Goal: Information Seeking & Learning: Learn about a topic

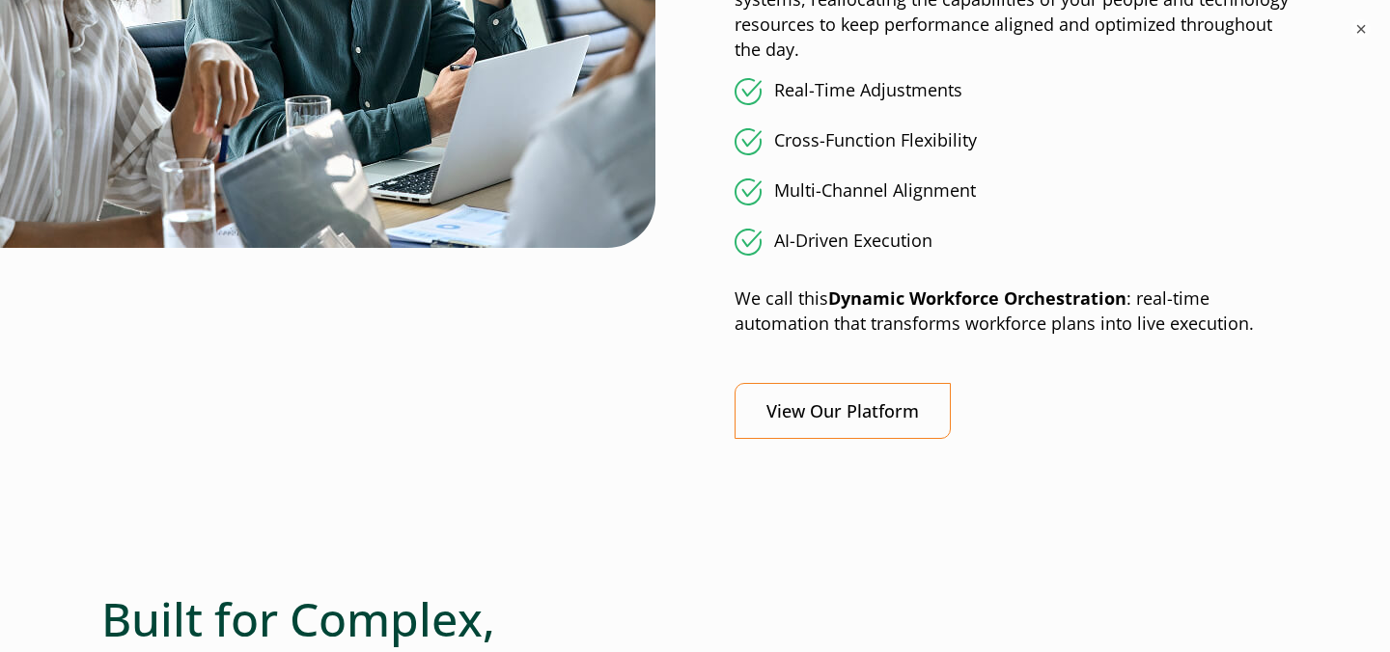
scroll to position [1456, 0]
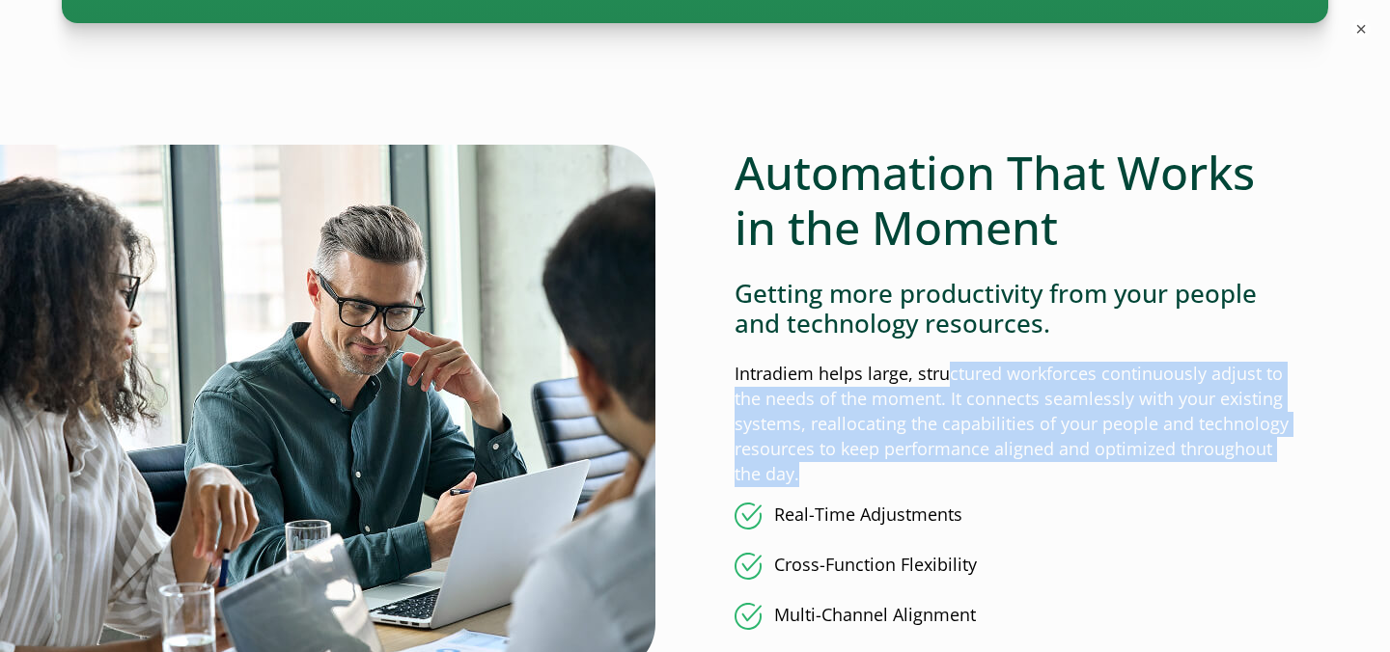
drag, startPoint x: 944, startPoint y: 378, endPoint x: 965, endPoint y: 475, distance: 98.8
click at [965, 475] on p "Intradiem helps large, structured workforces continuously adjust to the needs o…" at bounding box center [1011, 424] width 554 height 125
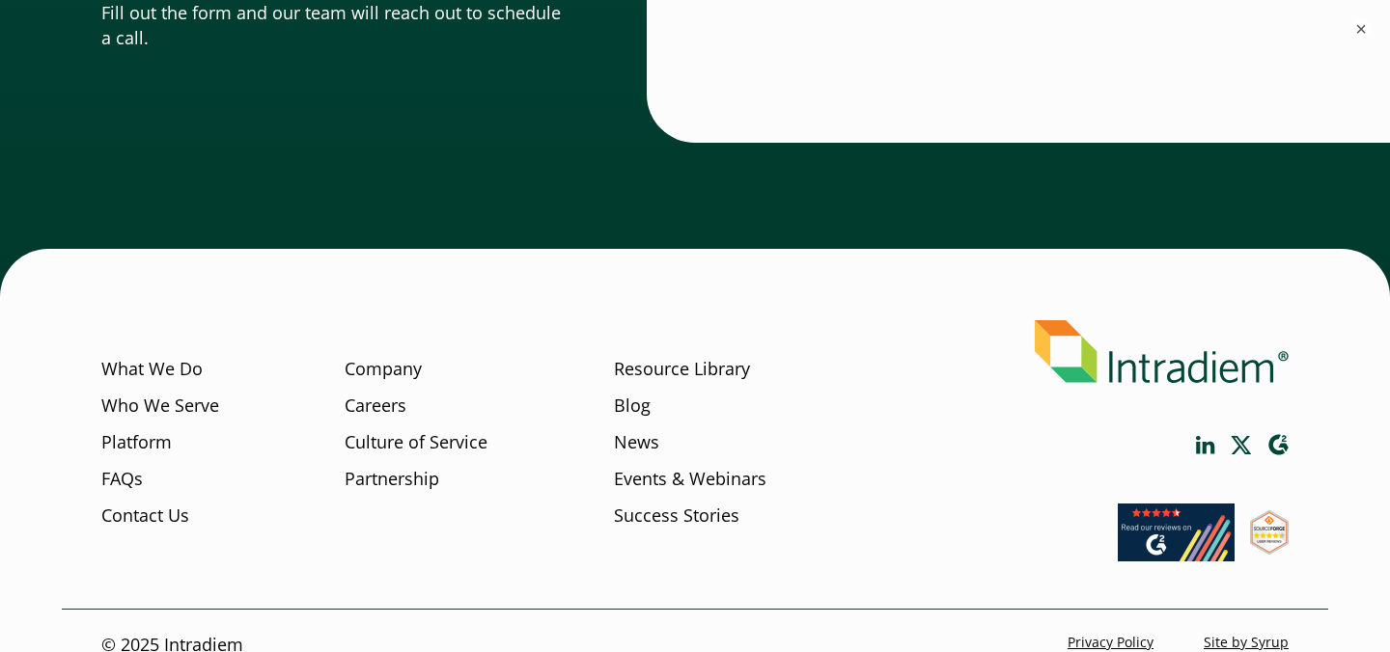
scroll to position [6145, 0]
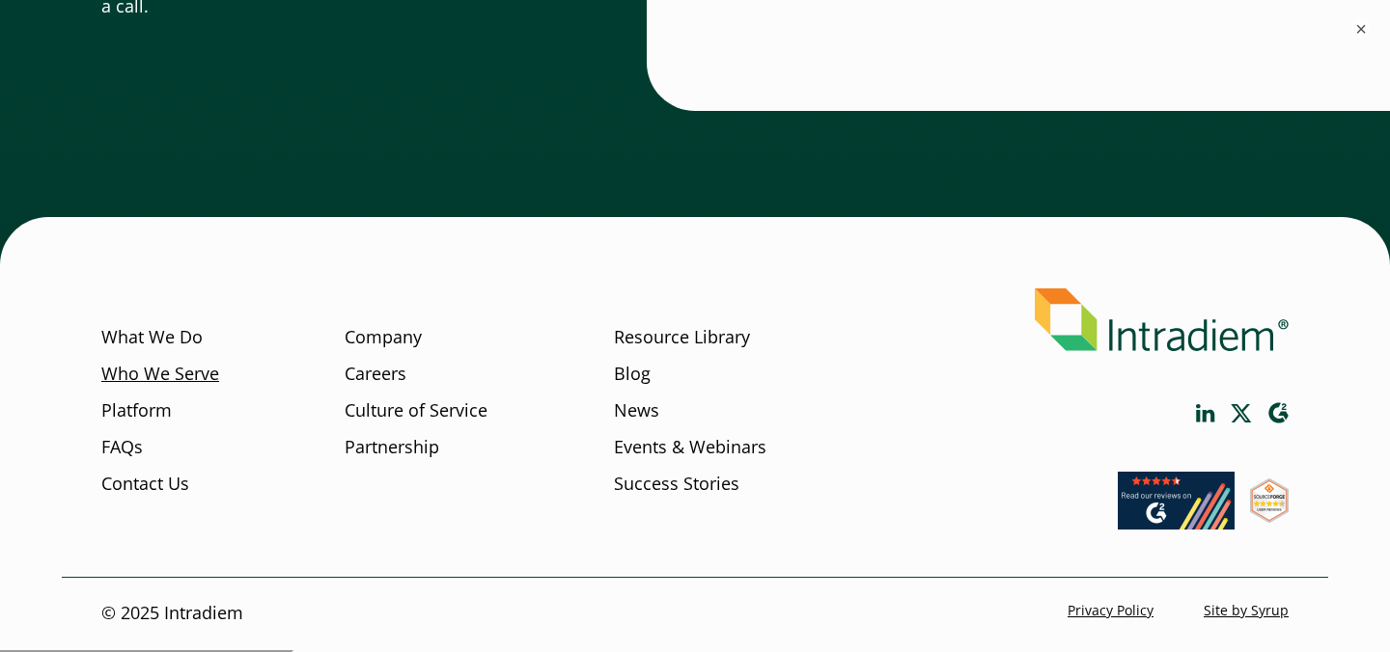
click at [182, 382] on link "Who We Serve" at bounding box center [160, 374] width 118 height 25
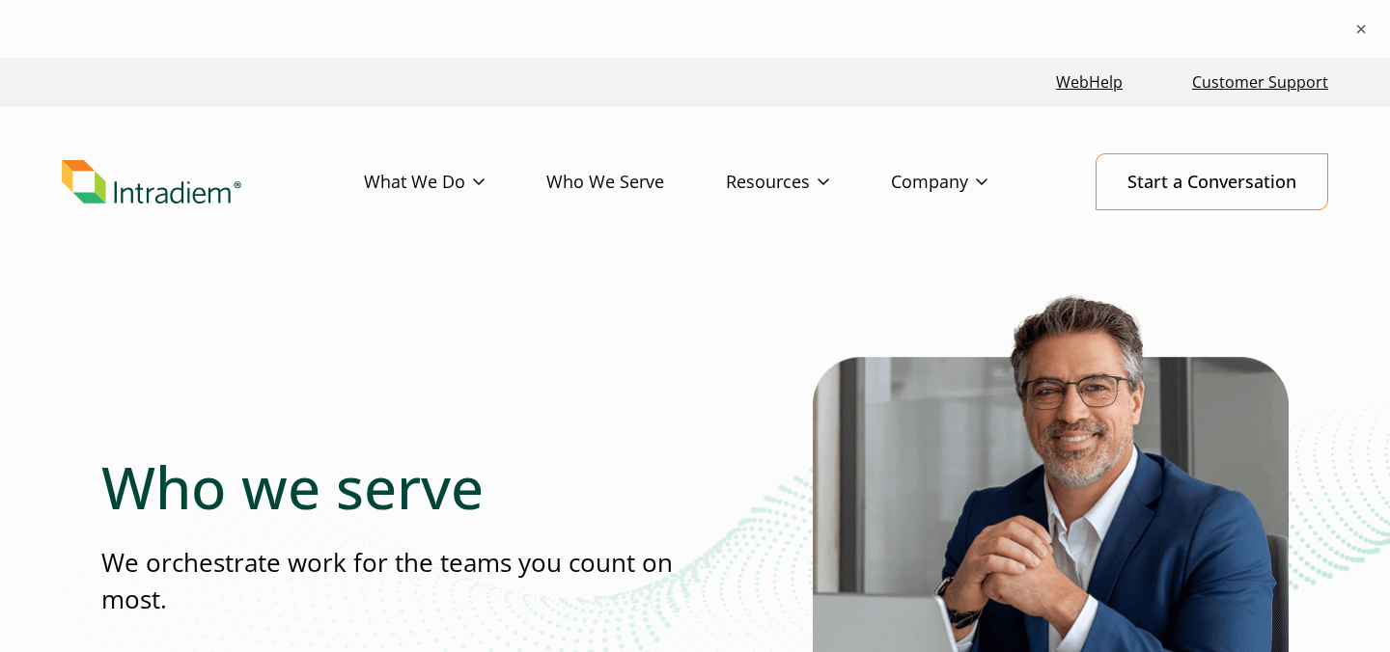
click at [629, 184] on link "Who We Serve" at bounding box center [635, 182] width 179 height 56
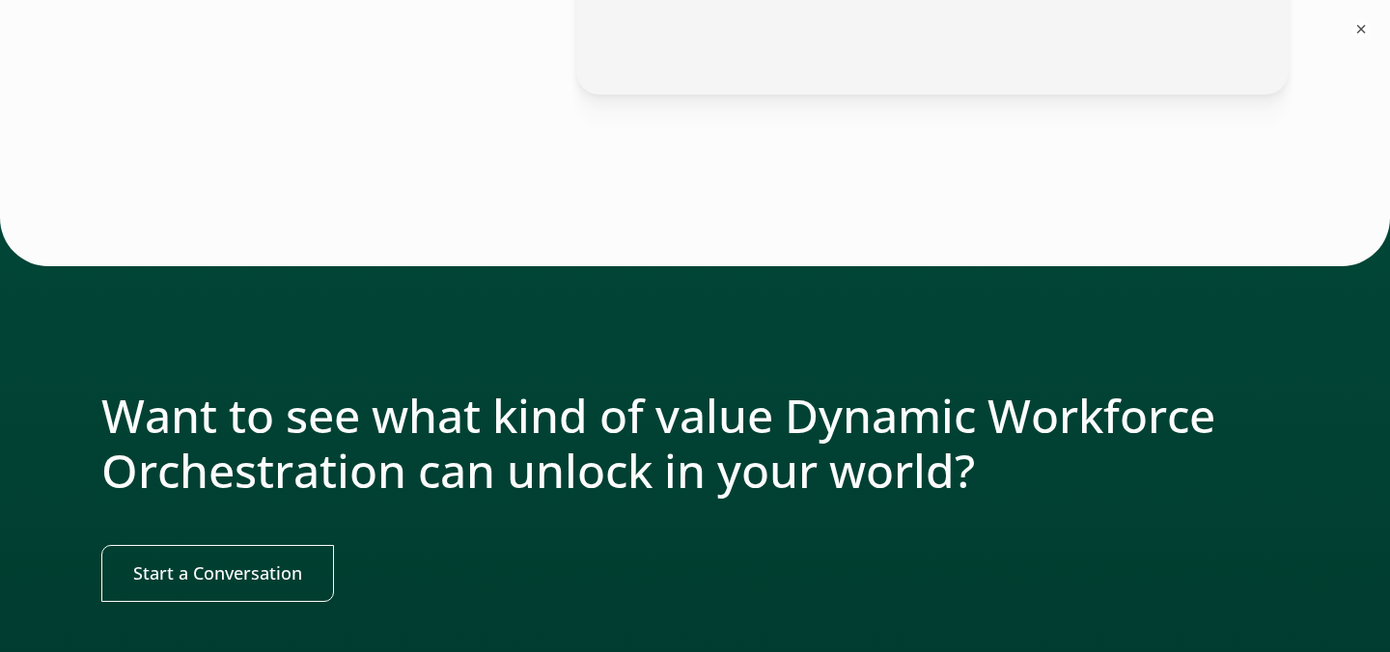
scroll to position [2552, 0]
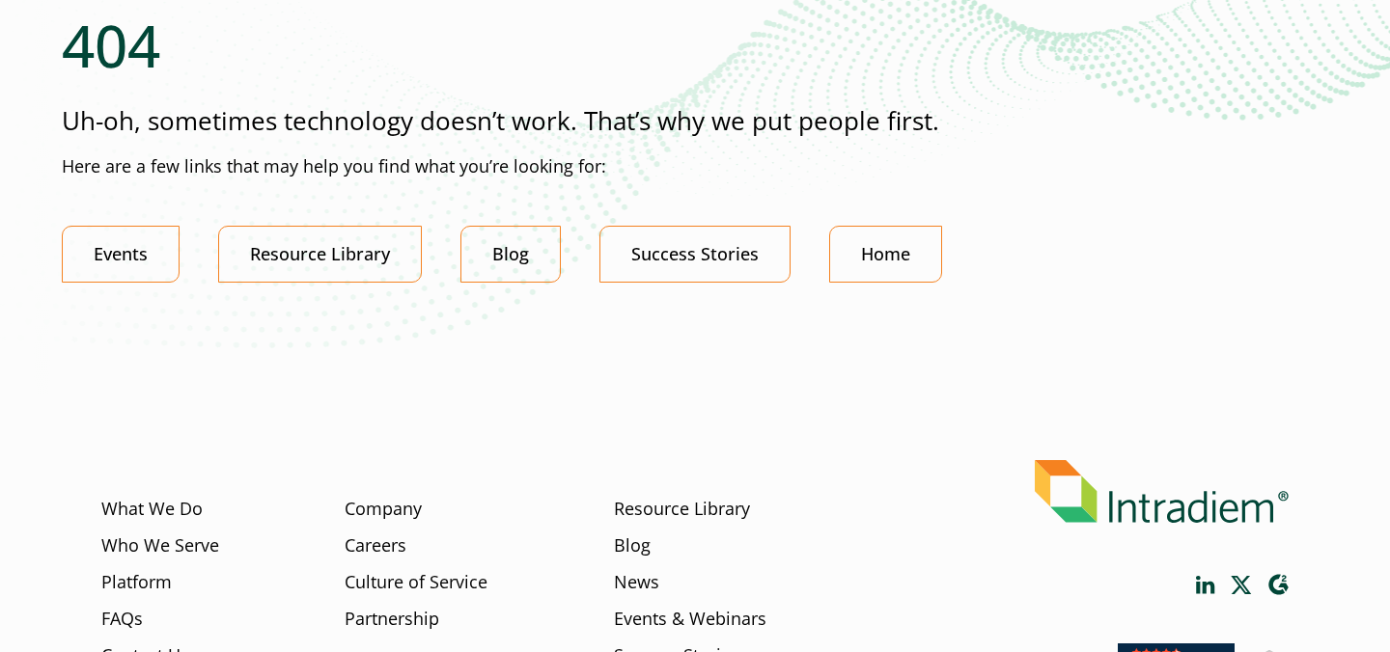
scroll to position [344, 0]
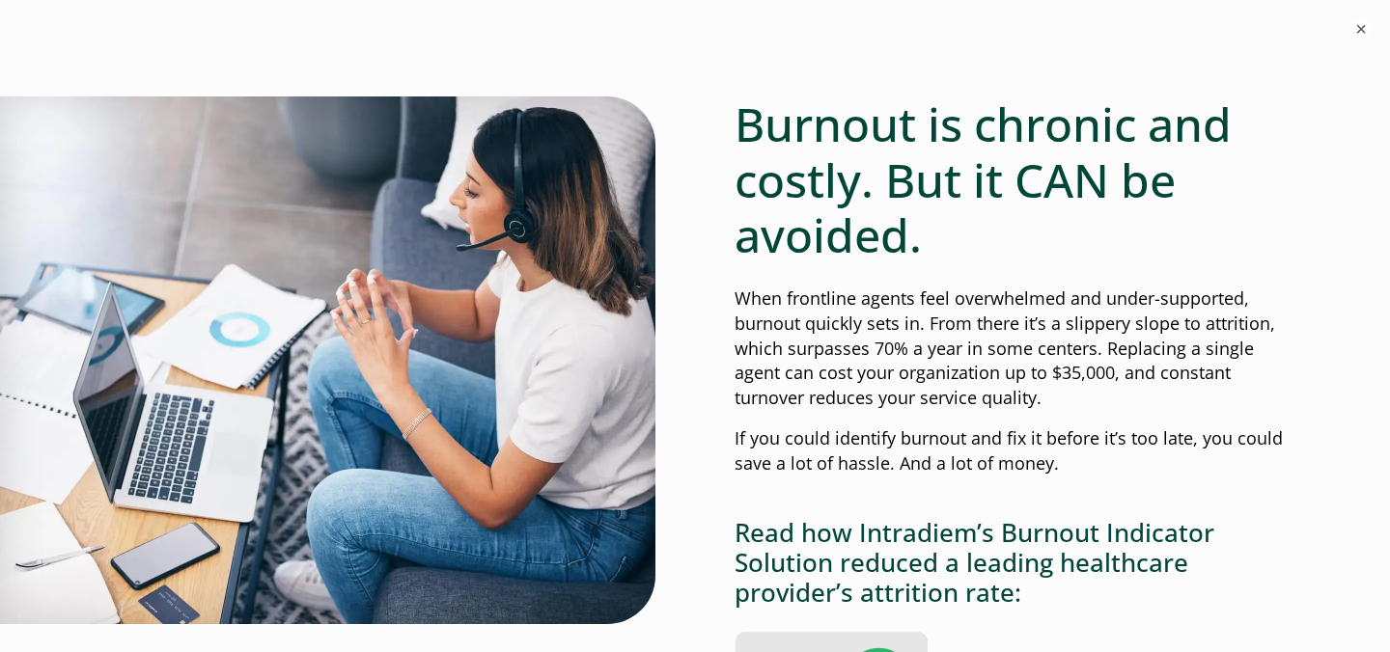
scroll to position [1310, 0]
